Goal: Task Accomplishment & Management: Manage account settings

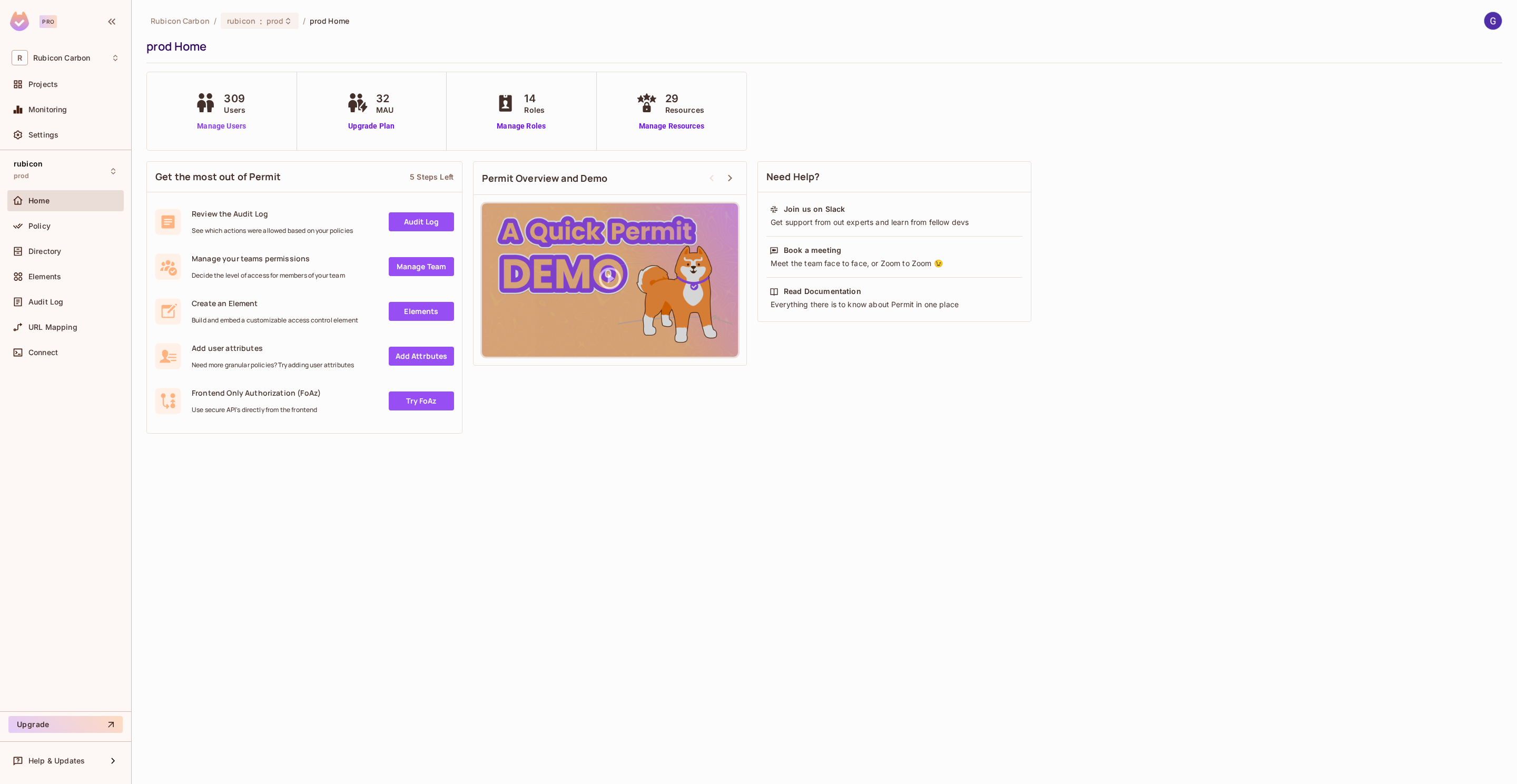
click at [234, 129] on link "Manage Users" at bounding box center [221, 126] width 58 height 11
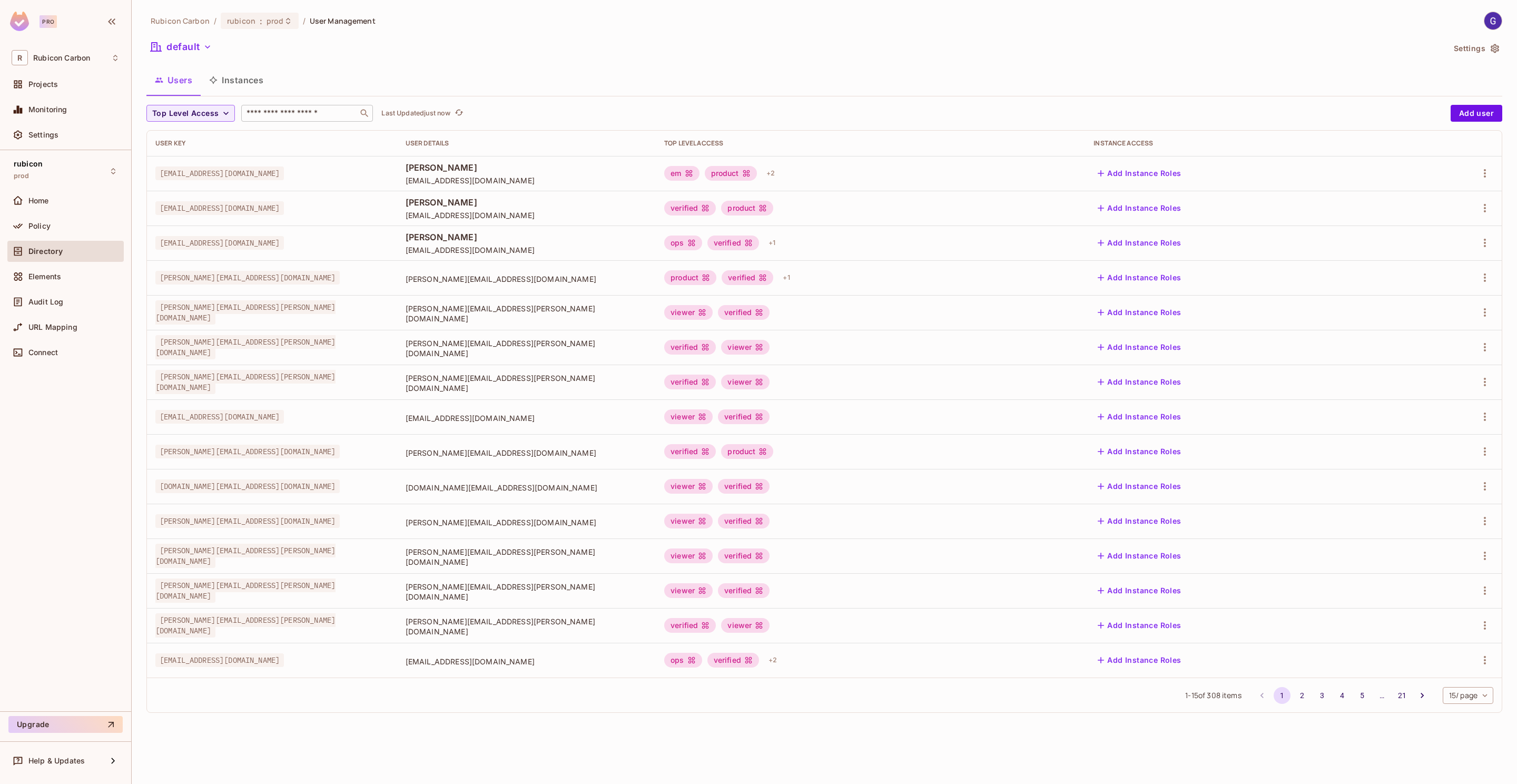
click at [327, 114] on input "text" at bounding box center [300, 113] width 111 height 10
click at [533, 106] on div "Top Level Access ​ Last Updated just now" at bounding box center [796, 113] width 1299 height 17
click at [299, 119] on div "​" at bounding box center [307, 113] width 132 height 17
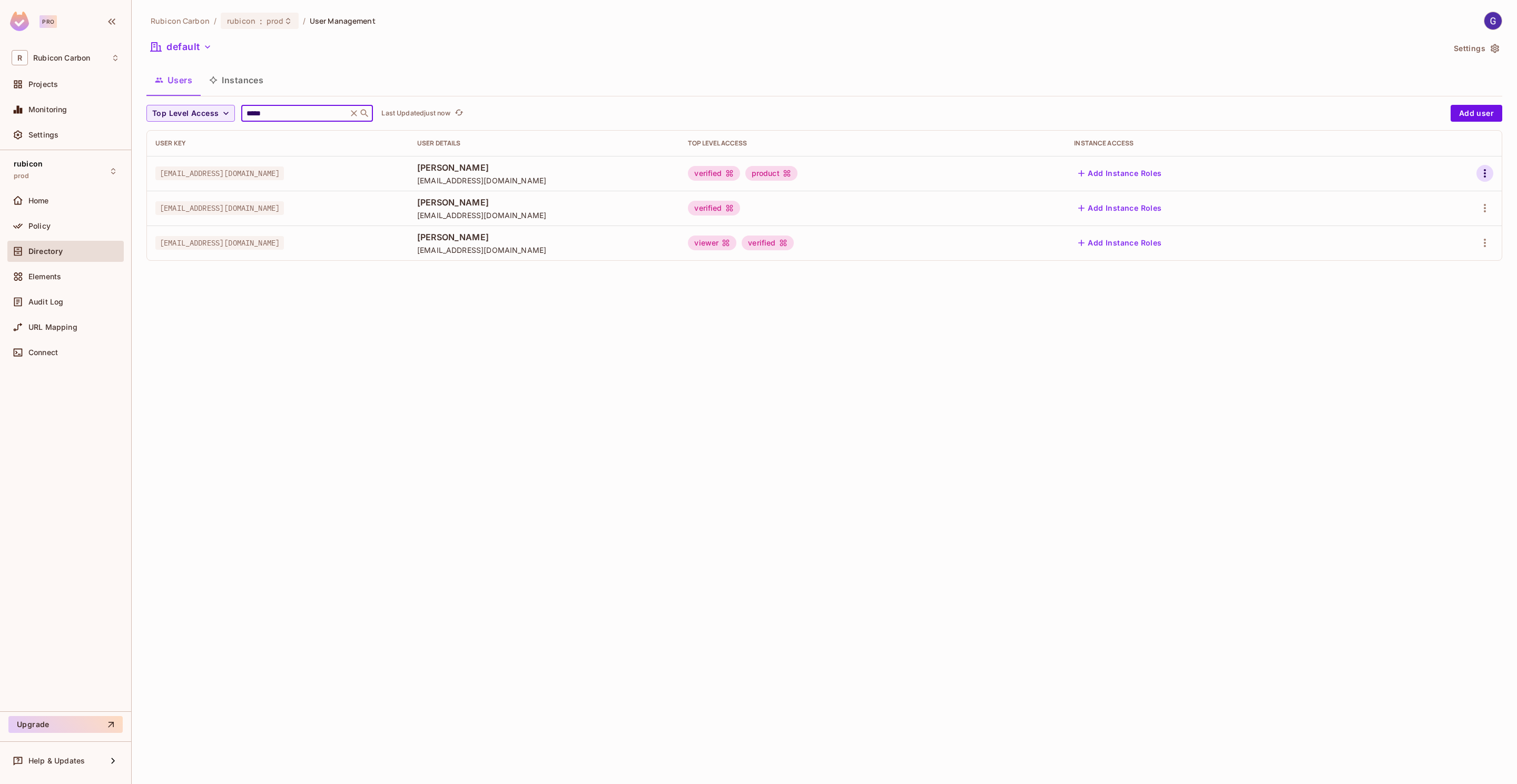
type input "*****"
click at [1479, 169] on icon "button" at bounding box center [1484, 173] width 12 height 12
click at [1426, 198] on div "Edit" at bounding box center [1430, 198] width 14 height 10
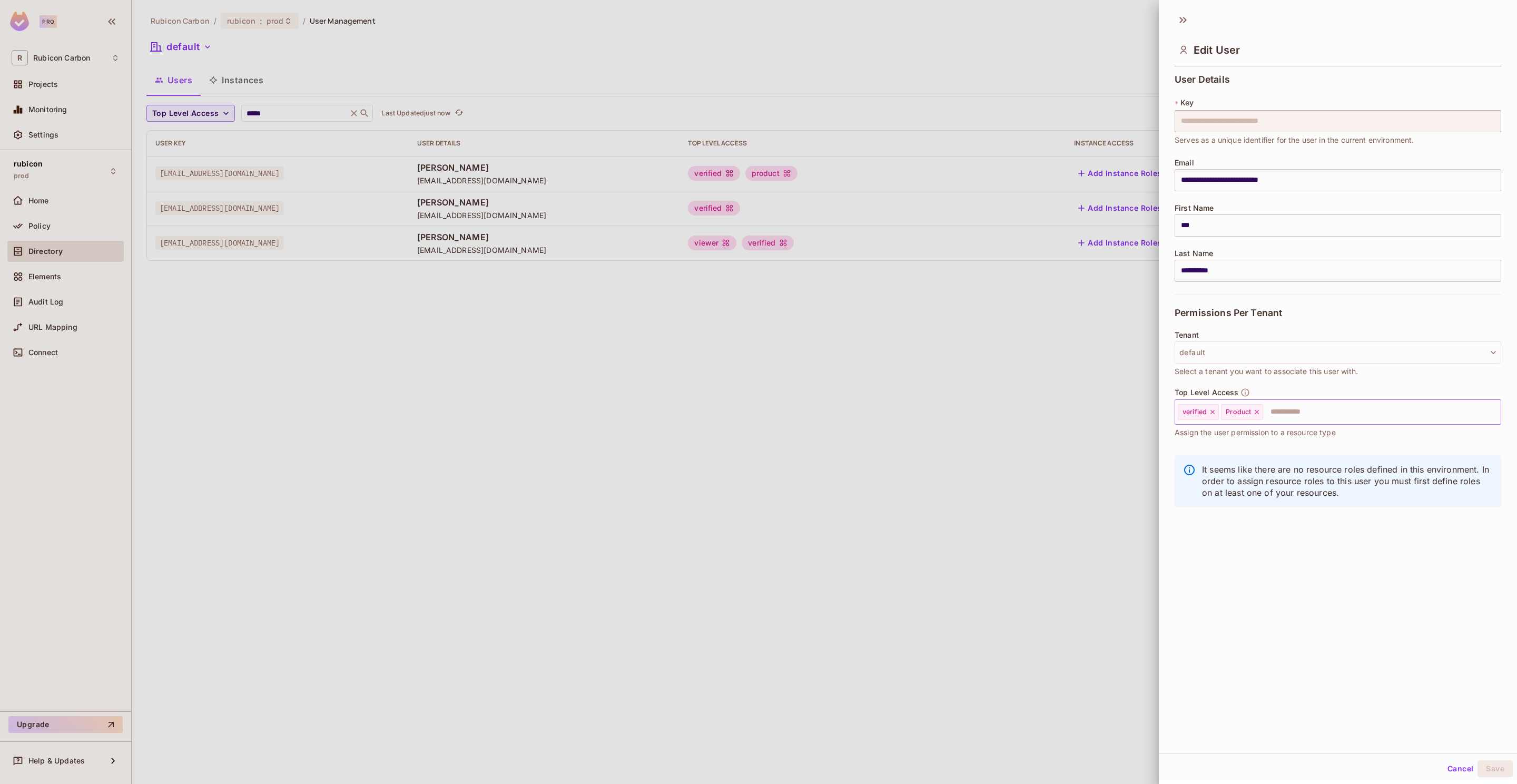
click at [1258, 413] on icon at bounding box center [1257, 411] width 7 height 7
click at [1260, 415] on input "text" at bounding box center [1350, 412] width 260 height 21
type input "*****"
click at [1236, 442] on li "Trader" at bounding box center [1327, 440] width 303 height 19
click at [1487, 765] on button "Save" at bounding box center [1495, 768] width 35 height 17
